Goal: Navigation & Orientation: Find specific page/section

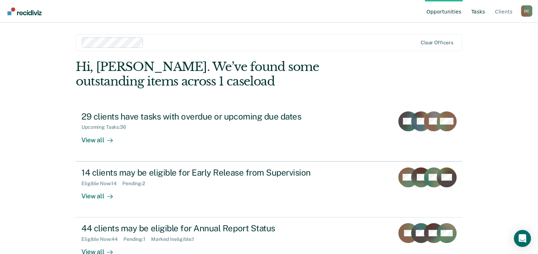
click at [480, 11] on link "Tasks" at bounding box center [478, 11] width 17 height 23
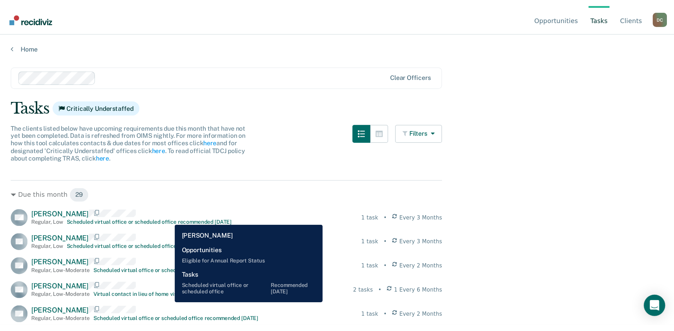
scroll to position [107, 0]
